Goal: Use online tool/utility

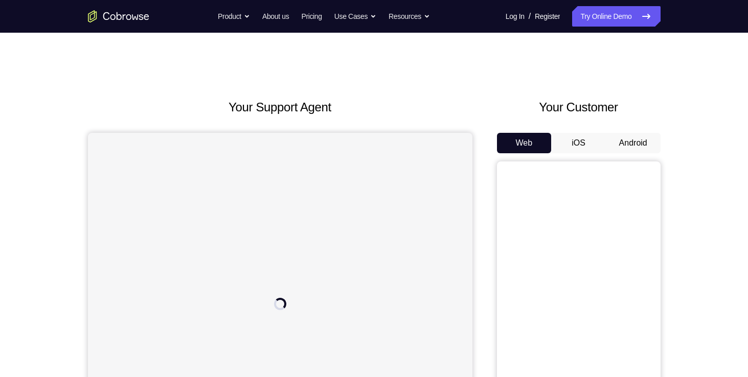
click at [637, 146] on button "Android" at bounding box center [633, 143] width 55 height 20
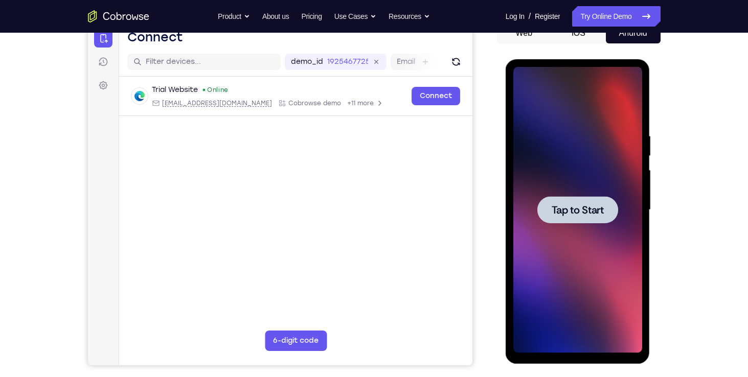
scroll to position [110, 0]
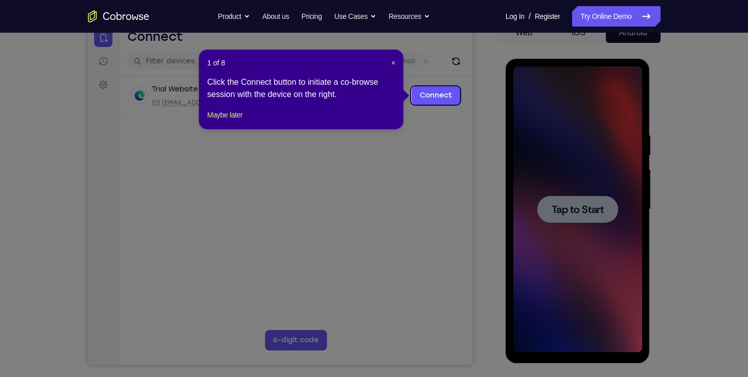
click at [396, 62] on div "1 of 8 × Click the Connect button to initiate a co-browse session with the devi…" at bounding box center [301, 90] width 205 height 80
click at [391, 62] on span "×" at bounding box center [393, 63] width 4 height 8
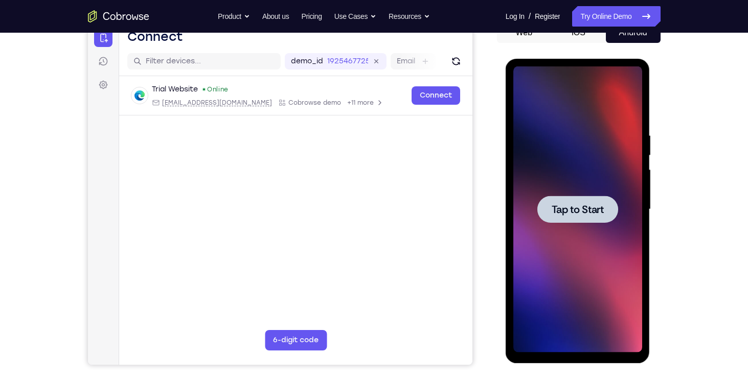
click at [597, 212] on span "Tap to Start" at bounding box center [578, 210] width 52 height 10
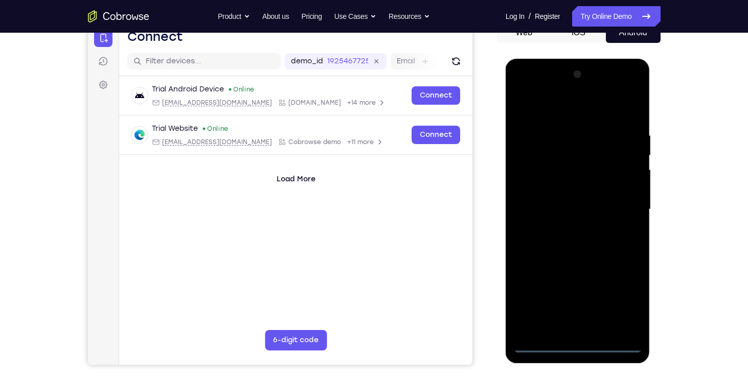
click at [580, 347] on div at bounding box center [577, 209] width 129 height 286
click at [625, 305] on div at bounding box center [577, 209] width 129 height 286
click at [545, 106] on div at bounding box center [577, 209] width 129 height 286
click at [623, 203] on div at bounding box center [577, 209] width 129 height 286
click at [594, 320] on div at bounding box center [577, 209] width 129 height 286
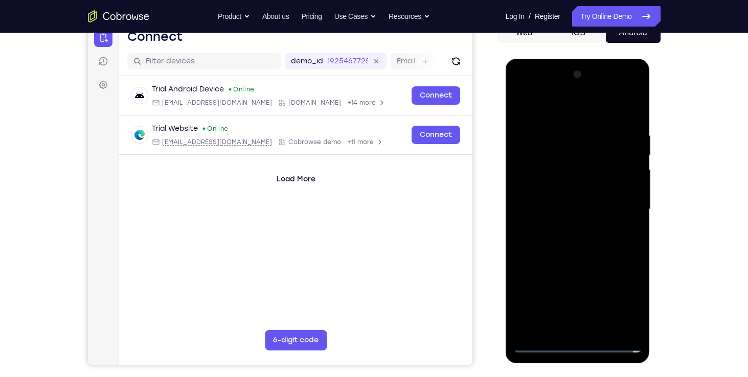
click at [565, 228] on div at bounding box center [577, 209] width 129 height 286
click at [544, 199] on div at bounding box center [577, 209] width 129 height 286
click at [566, 184] on div at bounding box center [577, 209] width 129 height 286
click at [565, 214] on div at bounding box center [577, 209] width 129 height 286
click at [574, 249] on div at bounding box center [577, 209] width 129 height 286
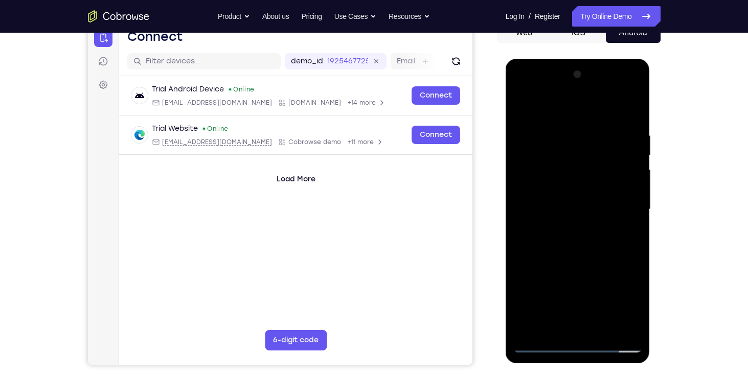
click at [633, 327] on div at bounding box center [577, 209] width 129 height 286
click at [603, 331] on div at bounding box center [577, 209] width 129 height 286
click at [566, 263] on div at bounding box center [577, 209] width 129 height 286
click at [526, 136] on div at bounding box center [577, 209] width 129 height 286
click at [634, 109] on div at bounding box center [577, 209] width 129 height 286
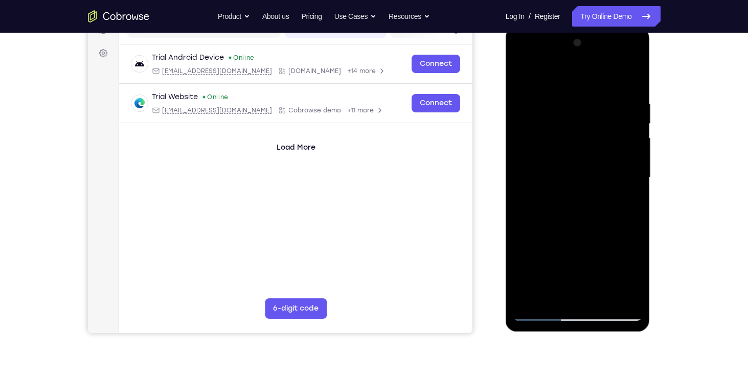
scroll to position [143, 0]
click at [525, 73] on div at bounding box center [577, 177] width 129 height 286
drag, startPoint x: 583, startPoint y: 221, endPoint x: 590, endPoint y: 133, distance: 88.3
click at [590, 133] on div at bounding box center [577, 177] width 129 height 286
drag, startPoint x: 567, startPoint y: 223, endPoint x: 562, endPoint y: 144, distance: 80.0
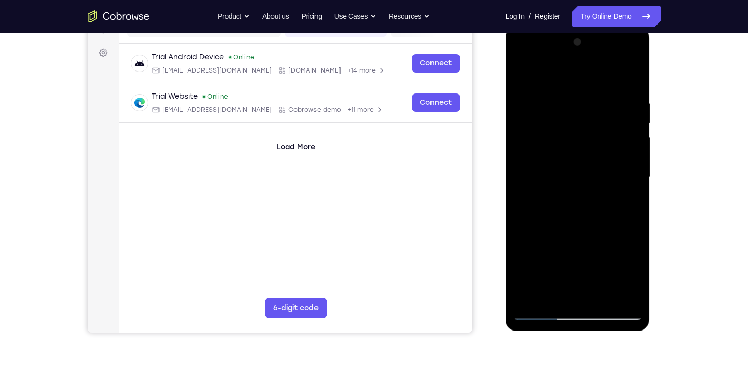
click at [562, 144] on div at bounding box center [577, 177] width 129 height 286
drag, startPoint x: 564, startPoint y: 258, endPoint x: 563, endPoint y: 171, distance: 87.5
click at [563, 171] on div at bounding box center [577, 177] width 129 height 286
drag, startPoint x: 564, startPoint y: 242, endPoint x: 563, endPoint y: 149, distance: 93.1
click at [563, 149] on div at bounding box center [577, 177] width 129 height 286
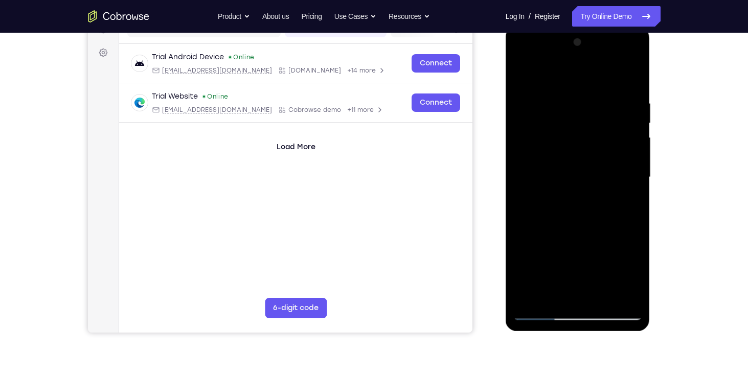
drag, startPoint x: 583, startPoint y: 238, endPoint x: 578, endPoint y: 165, distance: 73.2
click at [578, 165] on div at bounding box center [577, 177] width 129 height 286
drag, startPoint x: 578, startPoint y: 227, endPoint x: 586, endPoint y: 189, distance: 38.0
click at [586, 189] on div at bounding box center [577, 177] width 129 height 286
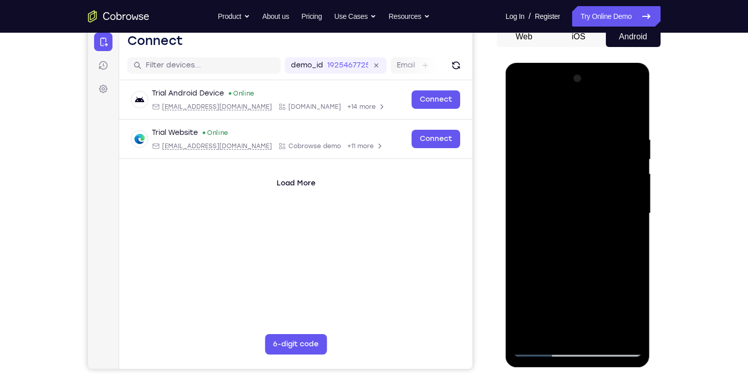
scroll to position [106, 0]
click at [634, 204] on div at bounding box center [577, 214] width 129 height 286
drag, startPoint x: 598, startPoint y: 301, endPoint x: 594, endPoint y: 213, distance: 88.1
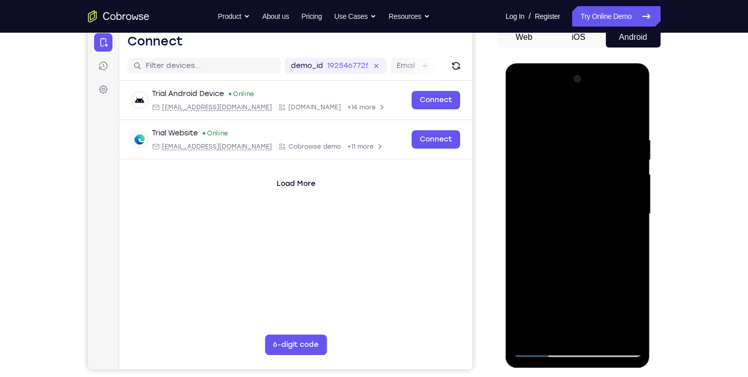
click at [594, 213] on div at bounding box center [577, 214] width 129 height 286
drag, startPoint x: 570, startPoint y: 296, endPoint x: 568, endPoint y: 185, distance: 111.0
click at [568, 185] on div at bounding box center [577, 214] width 129 height 286
drag, startPoint x: 579, startPoint y: 262, endPoint x: 578, endPoint y: 190, distance: 72.1
click at [578, 190] on div at bounding box center [577, 214] width 129 height 286
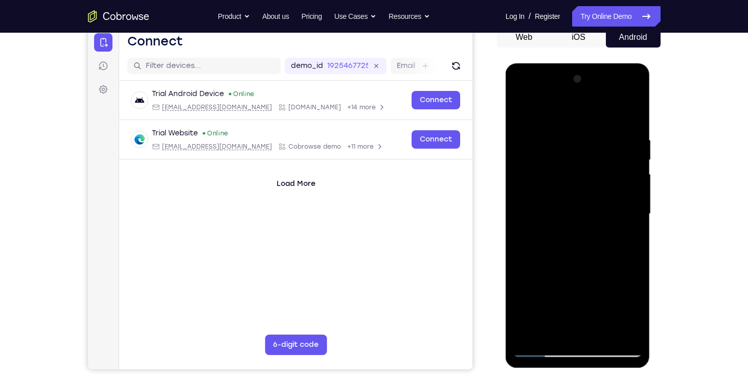
drag, startPoint x: 578, startPoint y: 190, endPoint x: 573, endPoint y: 277, distance: 87.1
click at [573, 277] on div at bounding box center [577, 214] width 129 height 286
drag, startPoint x: 588, startPoint y: 286, endPoint x: 587, endPoint y: 254, distance: 32.2
click at [587, 254] on div at bounding box center [577, 214] width 129 height 286
click at [633, 229] on div at bounding box center [577, 214] width 129 height 286
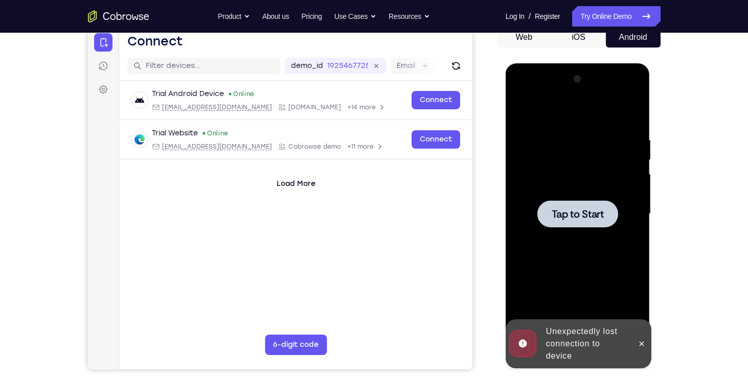
click at [610, 227] on div at bounding box center [578, 213] width 81 height 27
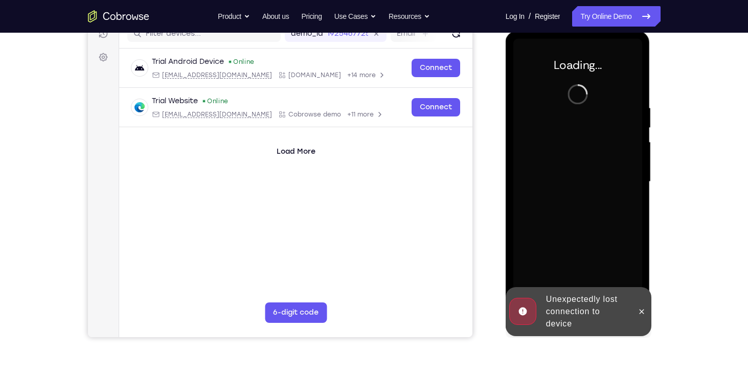
scroll to position [139, 0]
click at [641, 308] on icon at bounding box center [642, 311] width 8 height 8
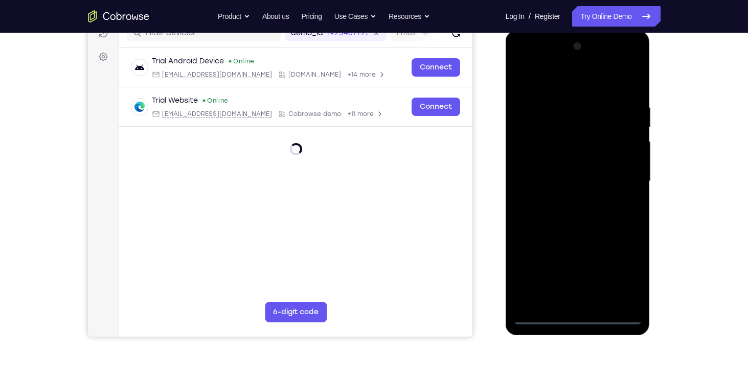
click at [583, 319] on div at bounding box center [577, 181] width 129 height 286
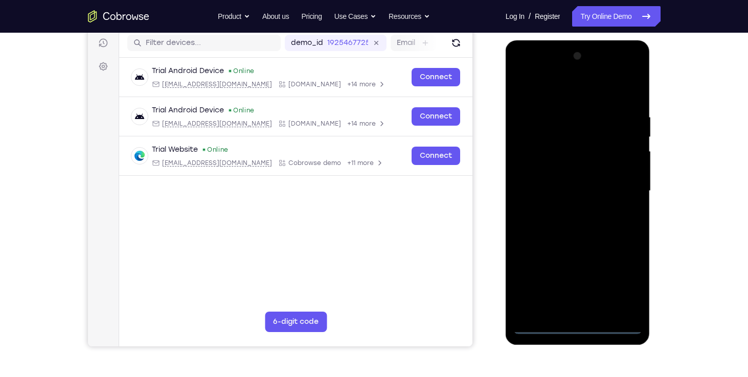
scroll to position [128, 0]
click at [617, 288] on div at bounding box center [577, 192] width 129 height 286
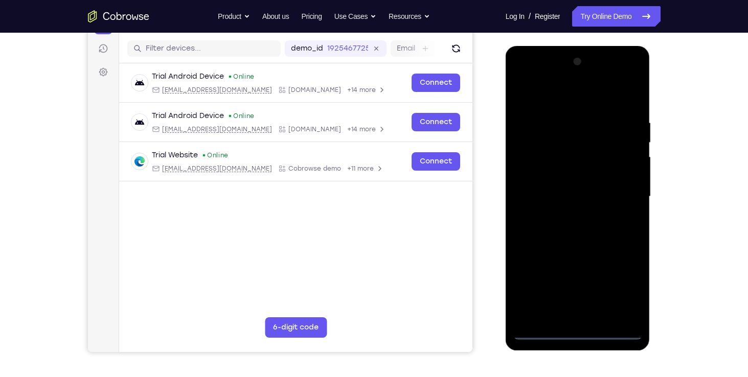
scroll to position [123, 0]
click at [565, 100] on div at bounding box center [577, 197] width 129 height 286
click at [626, 191] on div at bounding box center [577, 197] width 129 height 286
click at [568, 216] on div at bounding box center [577, 197] width 129 height 286
click at [549, 193] on div at bounding box center [577, 197] width 129 height 286
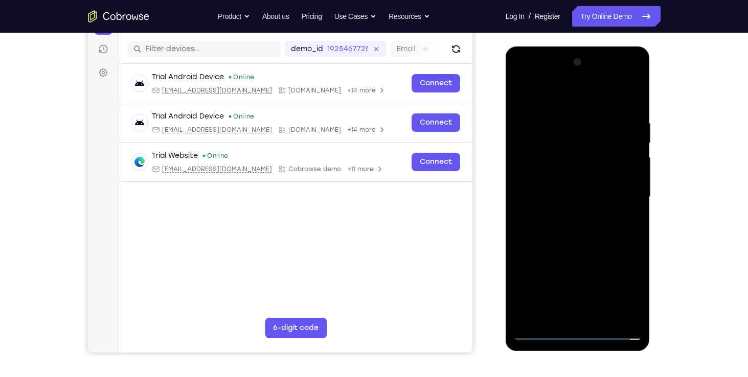
click at [549, 179] on div at bounding box center [577, 197] width 129 height 286
click at [565, 195] on div at bounding box center [577, 197] width 129 height 286
click at [579, 230] on div at bounding box center [577, 197] width 129 height 286
click at [570, 243] on div at bounding box center [577, 197] width 129 height 286
click at [634, 319] on div at bounding box center [577, 197] width 129 height 286
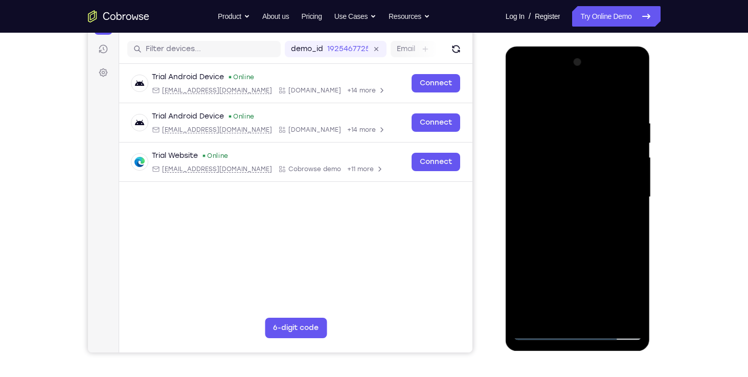
click at [594, 120] on div at bounding box center [577, 197] width 129 height 286
drag, startPoint x: 560, startPoint y: 102, endPoint x: 561, endPoint y: 23, distance: 79.8
click at [561, 47] on html "Online web based iOS Simulators and Android Emulators. Run iPhone, iPad, Mobile…" at bounding box center [579, 200] width 146 height 307
click at [617, 137] on div at bounding box center [577, 197] width 129 height 286
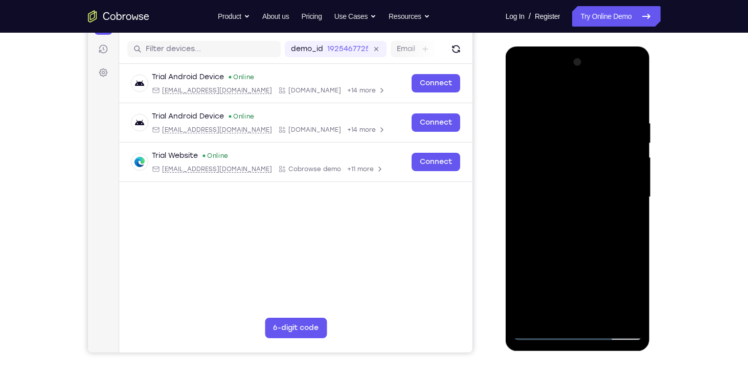
click at [632, 141] on div at bounding box center [577, 197] width 129 height 286
click at [628, 132] on div at bounding box center [577, 197] width 129 height 286
click at [630, 97] on div at bounding box center [577, 197] width 129 height 286
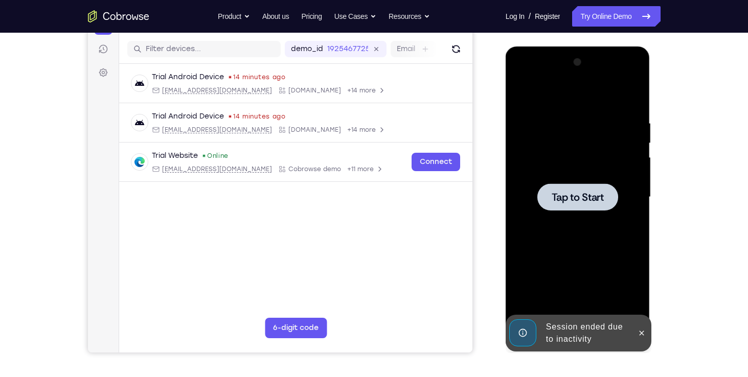
click at [584, 200] on span "Tap to Start" at bounding box center [578, 197] width 52 height 10
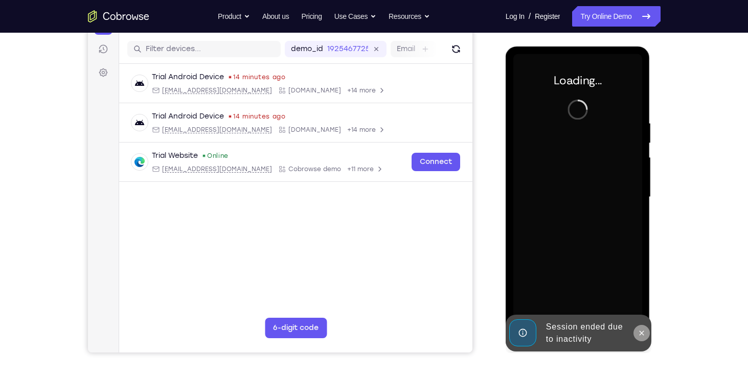
click at [640, 331] on icon at bounding box center [642, 333] width 8 height 8
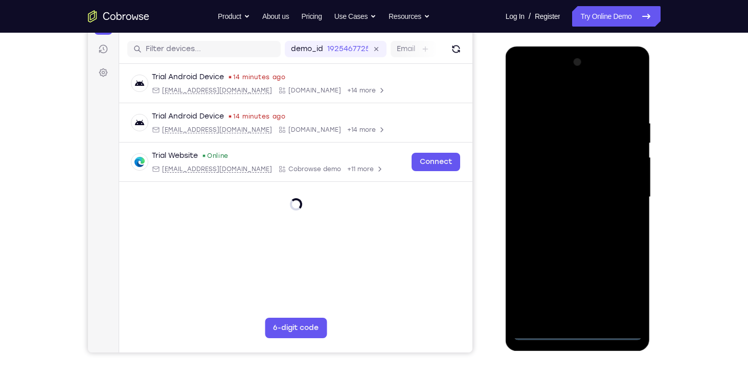
click at [584, 333] on div at bounding box center [577, 197] width 129 height 286
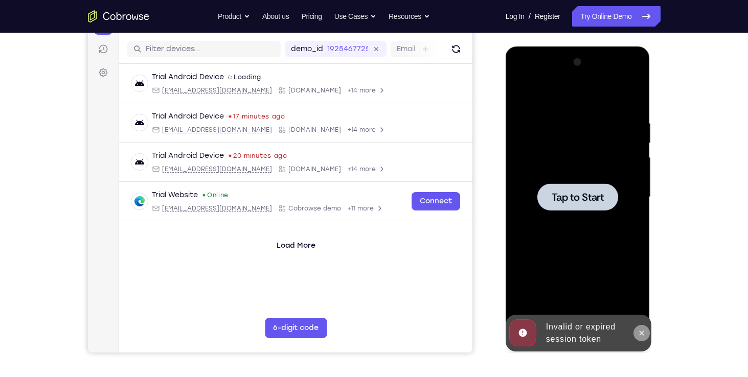
click at [637, 327] on button at bounding box center [642, 333] width 16 height 16
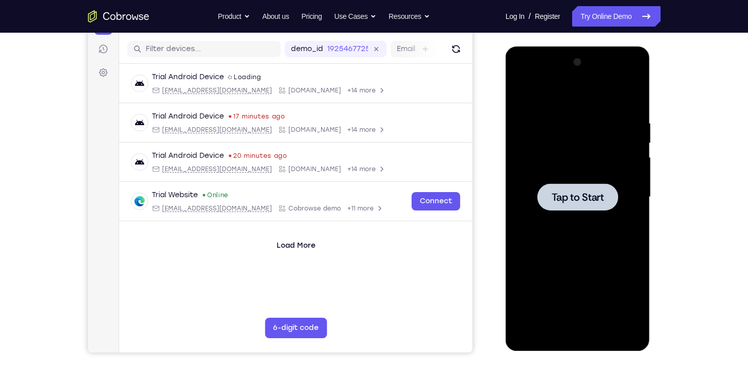
click at [572, 189] on div at bounding box center [578, 197] width 81 height 27
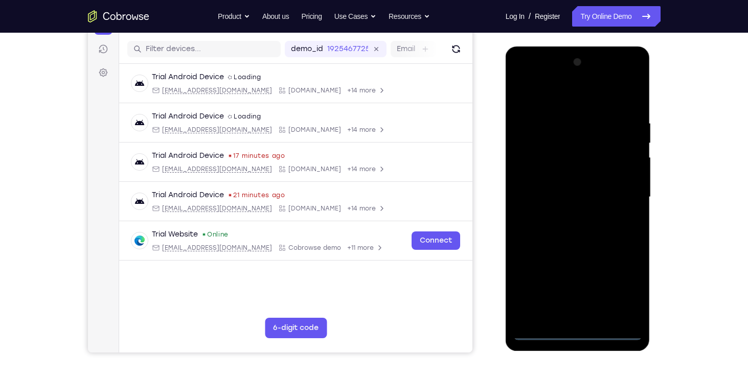
click at [582, 333] on div at bounding box center [577, 197] width 129 height 286
click at [627, 286] on div at bounding box center [577, 197] width 129 height 286
click at [572, 102] on div at bounding box center [577, 197] width 129 height 286
click at [621, 193] on div at bounding box center [577, 197] width 129 height 286
click at [566, 316] on div at bounding box center [577, 197] width 129 height 286
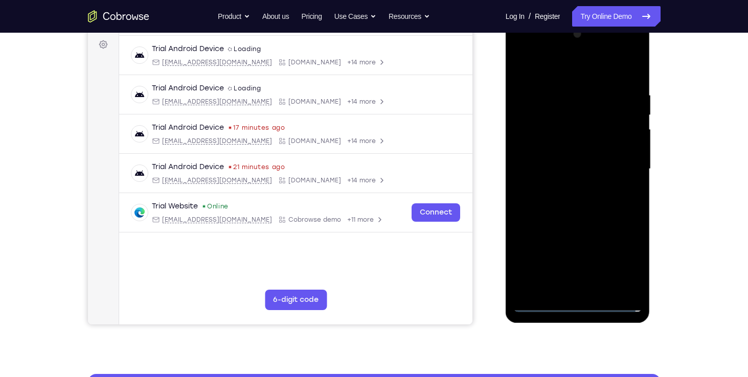
scroll to position [151, 0]
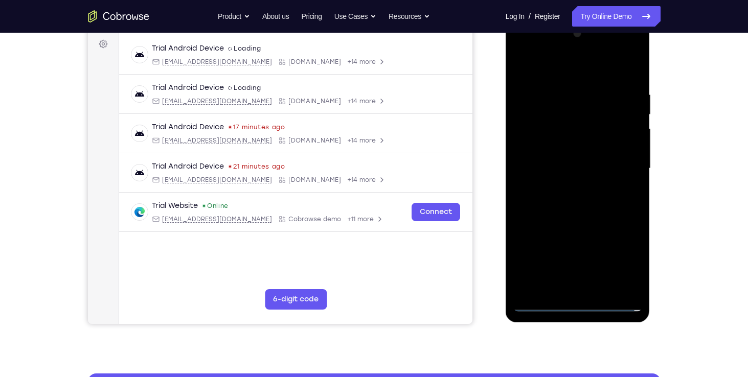
click at [555, 161] on div at bounding box center [577, 169] width 129 height 286
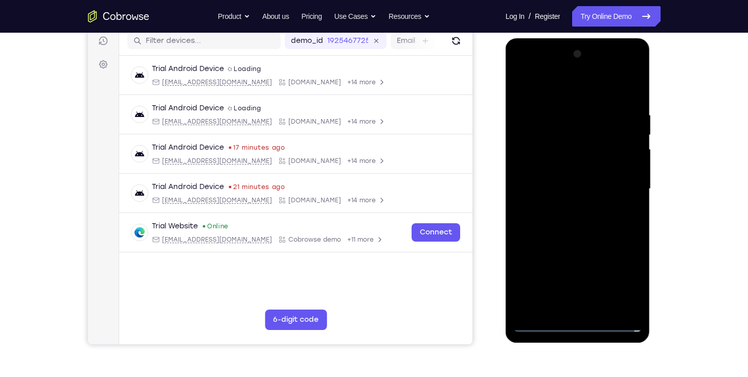
scroll to position [129, 0]
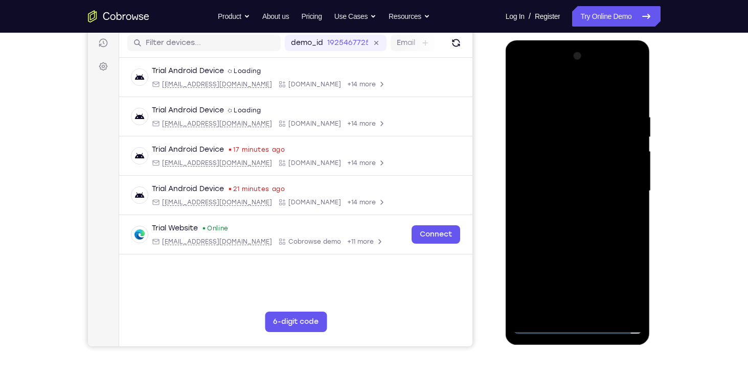
click at [553, 169] on div at bounding box center [577, 191] width 129 height 286
click at [572, 194] on div at bounding box center [577, 191] width 129 height 286
click at [575, 237] on div at bounding box center [577, 191] width 129 height 286
click at [636, 309] on div at bounding box center [577, 191] width 129 height 286
click at [604, 311] on div at bounding box center [577, 191] width 129 height 286
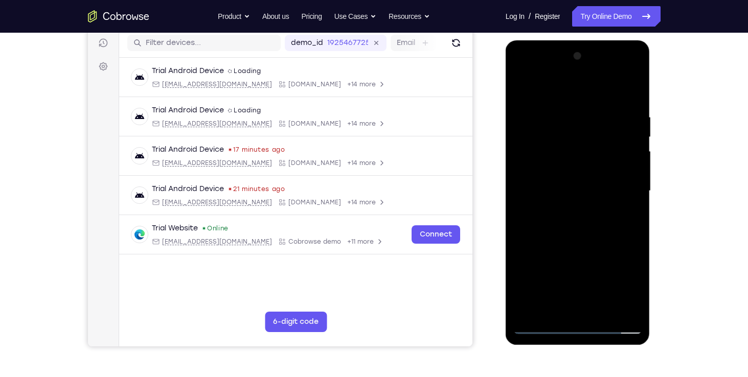
click at [566, 244] on div at bounding box center [577, 191] width 129 height 286
click at [584, 163] on div at bounding box center [577, 191] width 129 height 286
click at [565, 303] on div at bounding box center [577, 191] width 129 height 286
click at [629, 218] on div at bounding box center [577, 191] width 129 height 286
click at [526, 92] on div at bounding box center [577, 191] width 129 height 286
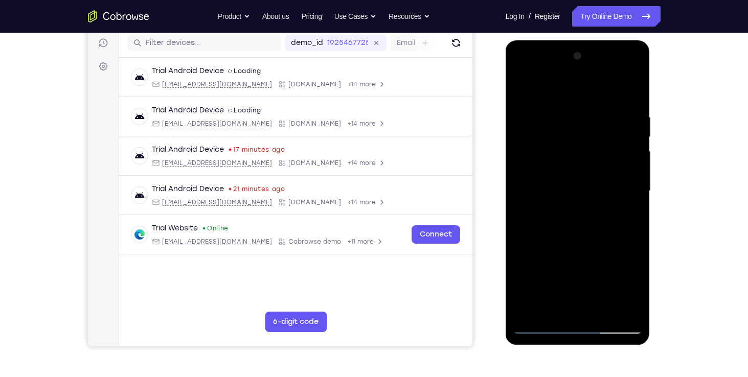
click at [575, 277] on div at bounding box center [577, 191] width 129 height 286
click at [545, 243] on div at bounding box center [577, 191] width 129 height 286
click at [525, 310] on div at bounding box center [577, 191] width 129 height 286
click at [602, 309] on div at bounding box center [577, 191] width 129 height 286
click at [538, 325] on div at bounding box center [577, 191] width 129 height 286
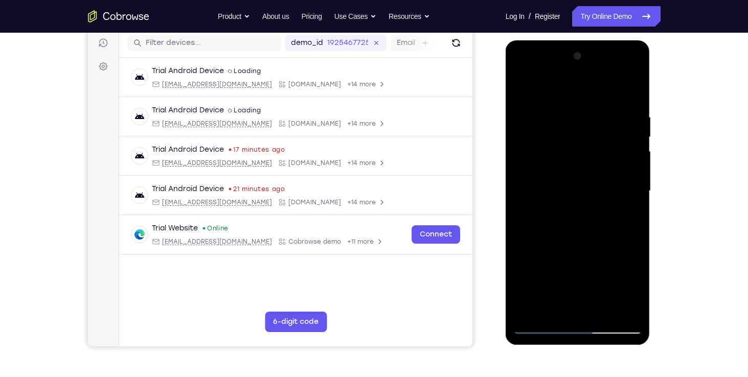
click at [627, 313] on div at bounding box center [577, 191] width 129 height 286
click at [612, 119] on div at bounding box center [577, 191] width 129 height 286
click at [551, 174] on div at bounding box center [577, 191] width 129 height 286
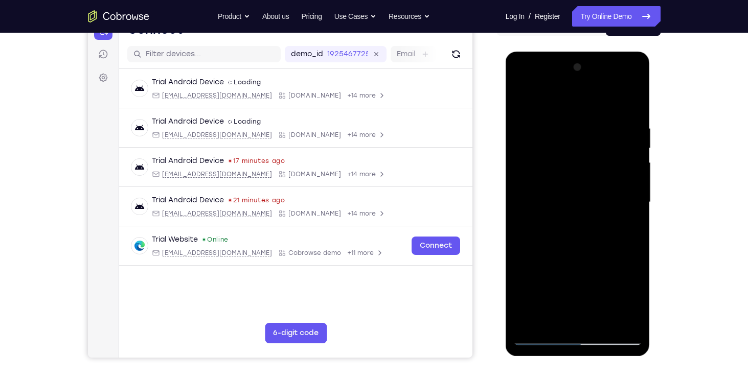
scroll to position [117, 0]
click at [635, 76] on div at bounding box center [577, 203] width 129 height 286
click at [612, 197] on div at bounding box center [577, 203] width 129 height 286
click at [638, 69] on div at bounding box center [577, 203] width 129 height 286
click at [538, 179] on div at bounding box center [577, 203] width 129 height 286
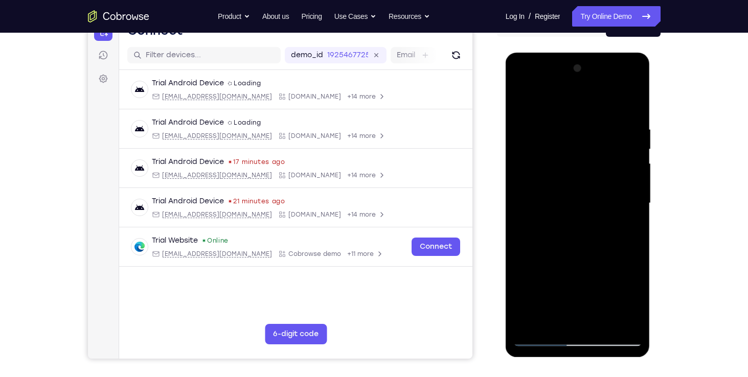
scroll to position [115, 0]
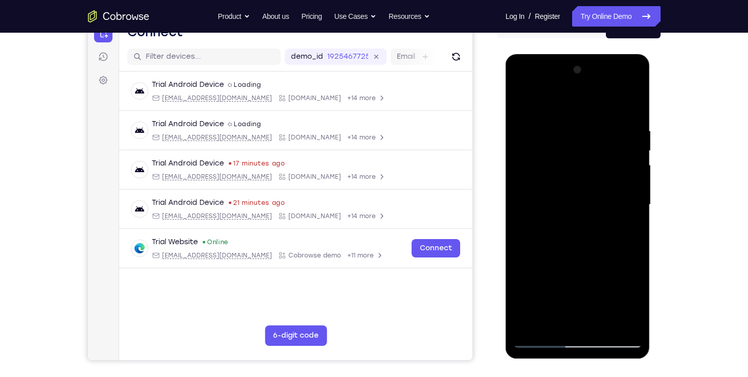
click at [637, 71] on div at bounding box center [577, 205] width 129 height 286
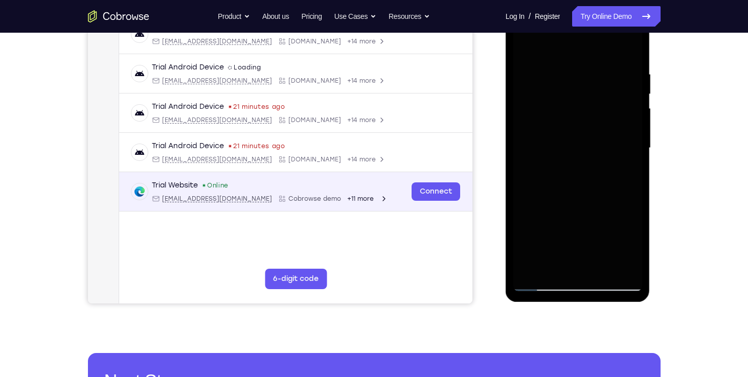
scroll to position [107, 0]
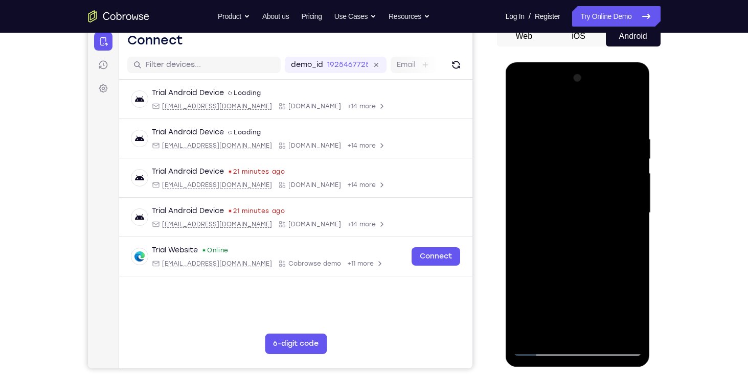
click at [557, 141] on div at bounding box center [577, 213] width 129 height 286
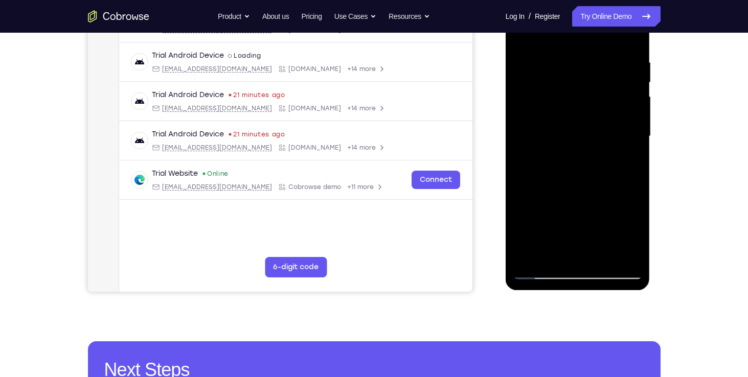
click at [533, 253] on div at bounding box center [577, 136] width 129 height 286
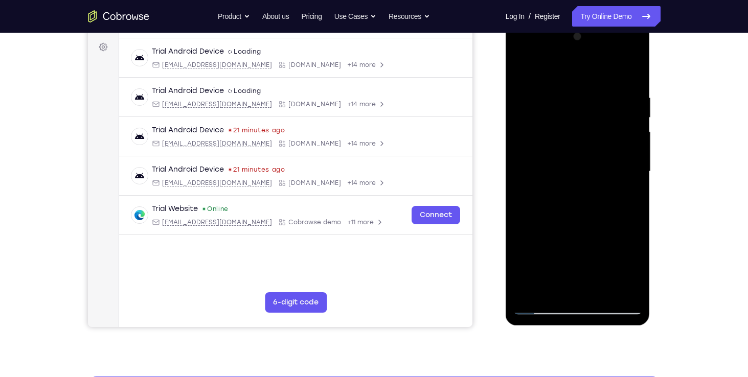
scroll to position [148, 0]
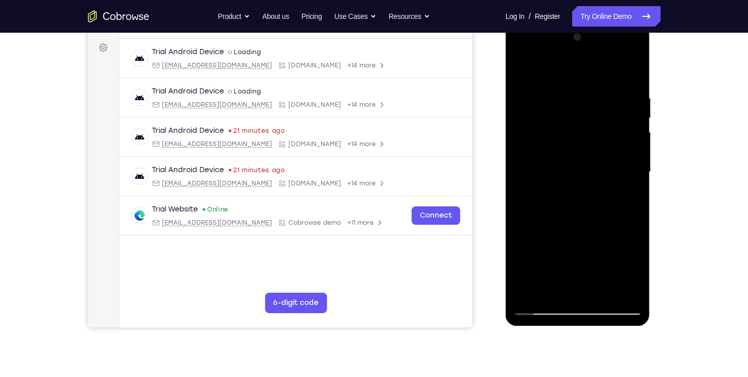
click at [603, 294] on div at bounding box center [577, 172] width 129 height 286
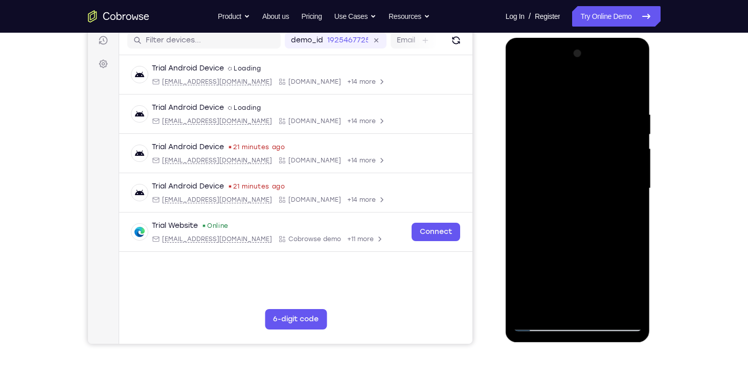
scroll to position [131, 0]
drag, startPoint x: 569, startPoint y: 274, endPoint x: 573, endPoint y: 181, distance: 93.7
click at [573, 181] on div at bounding box center [577, 189] width 129 height 286
